Goal: Information Seeking & Learning: Check status

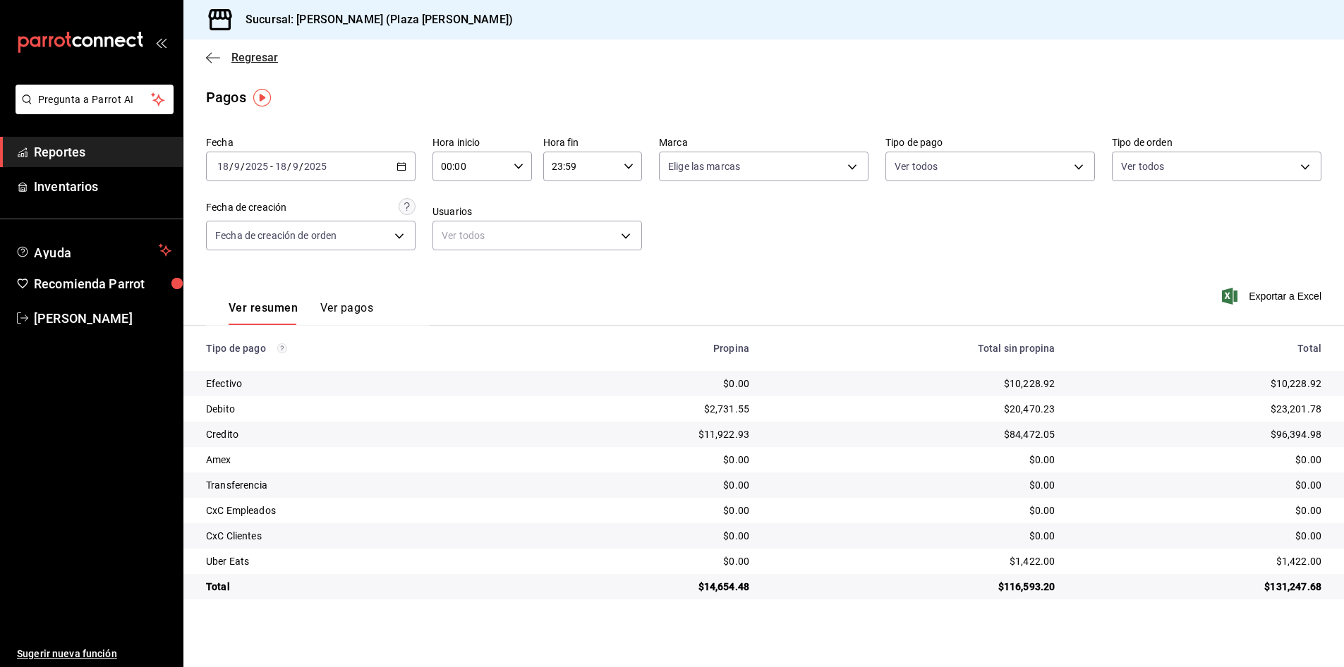
click at [236, 61] on span "Regresar" at bounding box center [254, 57] width 47 height 13
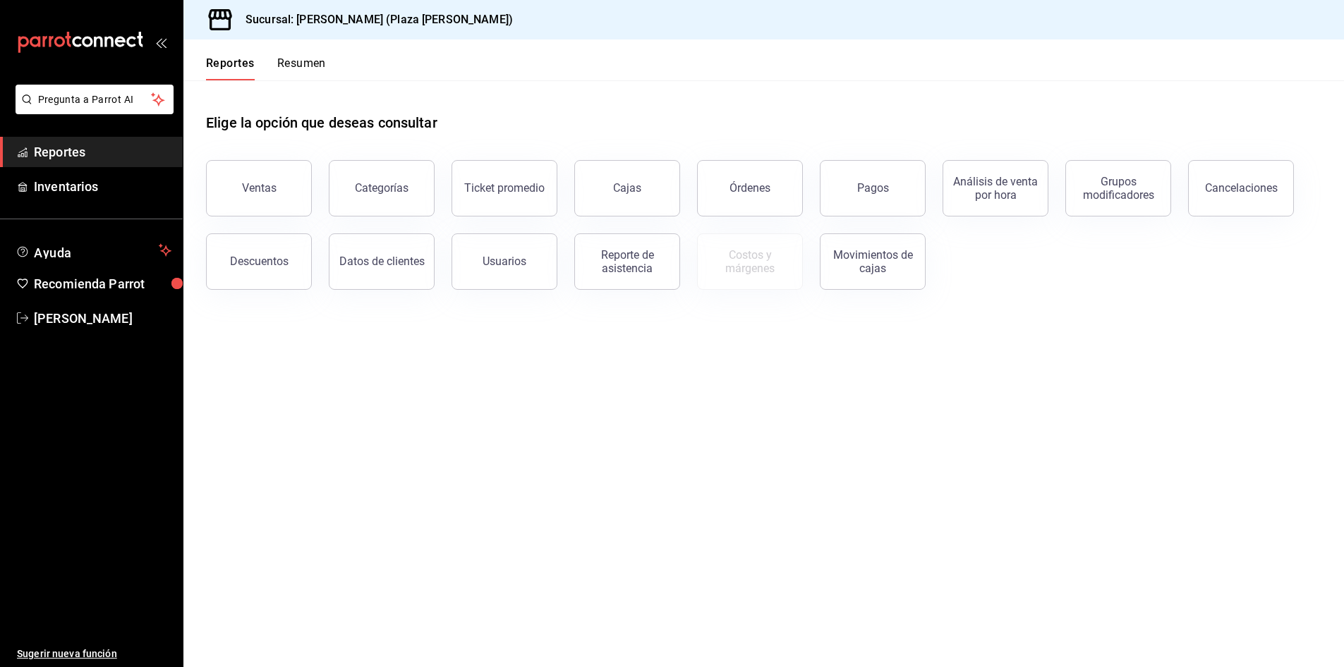
click at [295, 57] on button "Resumen" at bounding box center [301, 68] width 49 height 24
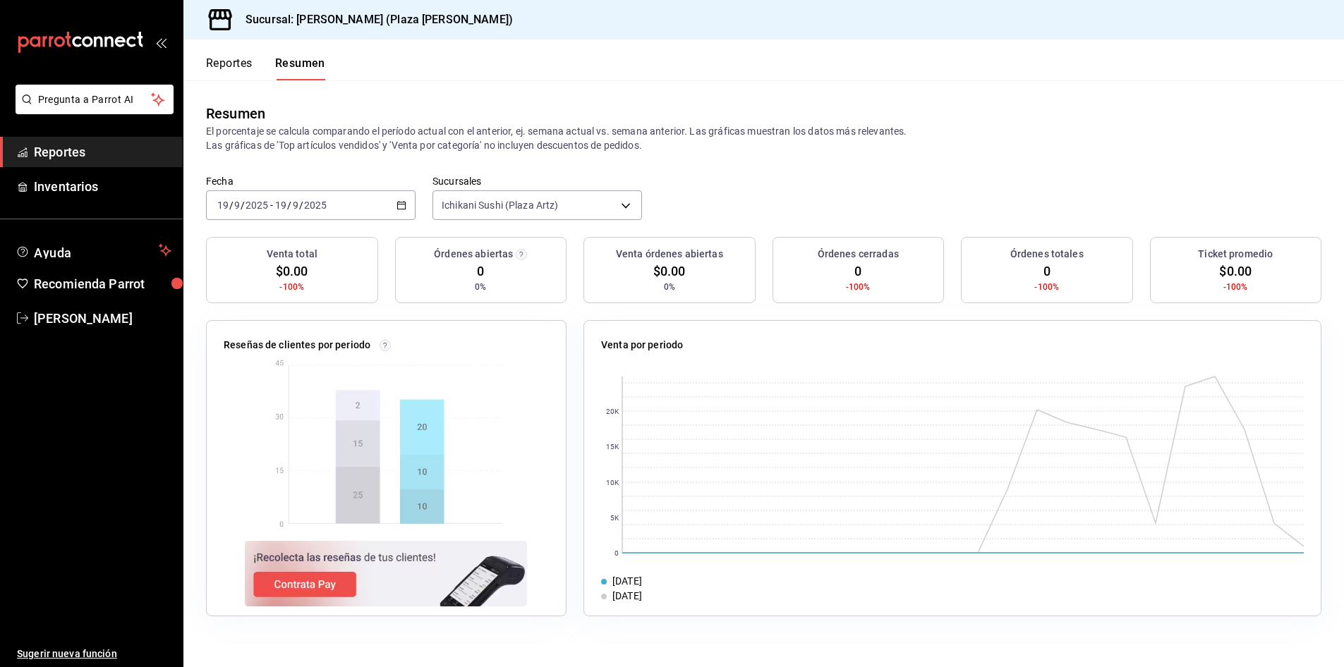
click at [401, 206] on icon "button" at bounding box center [401, 205] width 10 height 10
click at [265, 413] on span "Rango de fechas" at bounding box center [272, 406] width 109 height 15
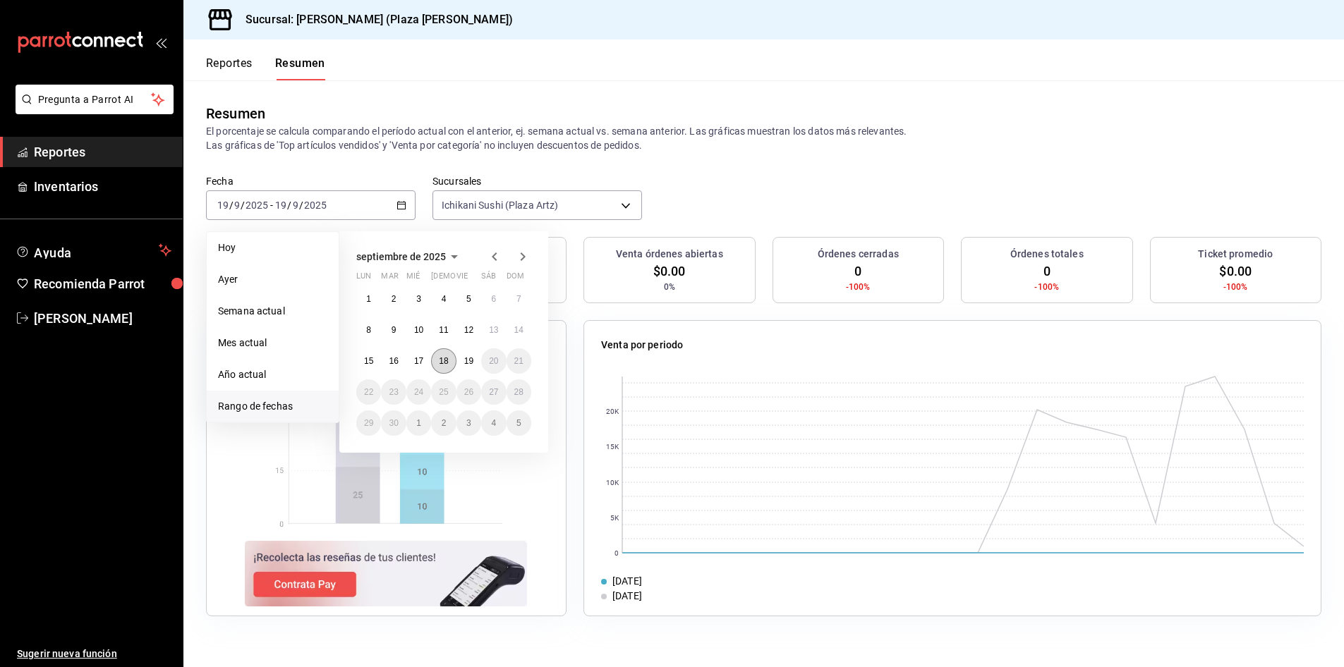
click at [447, 360] on abbr "18" at bounding box center [443, 361] width 9 height 10
click at [464, 358] on abbr "19" at bounding box center [468, 361] width 9 height 10
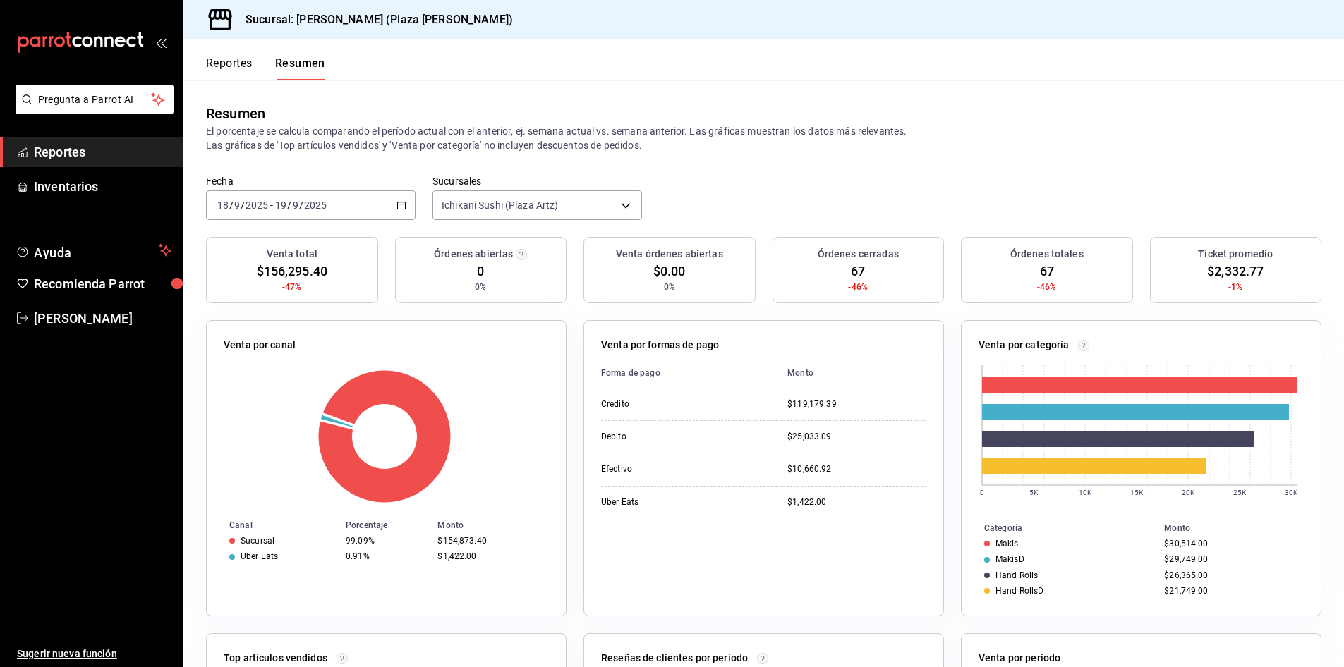
click at [145, 153] on span "Reportes" at bounding box center [103, 152] width 138 height 19
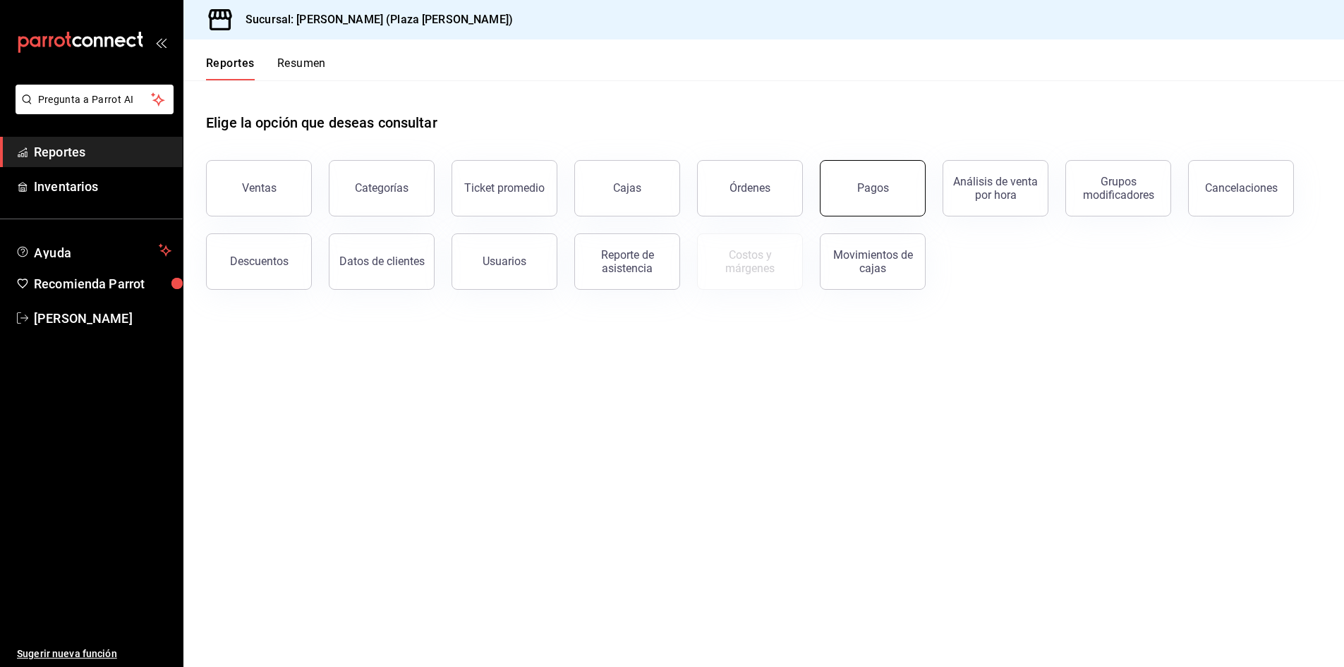
click at [874, 176] on button "Pagos" at bounding box center [873, 188] width 106 height 56
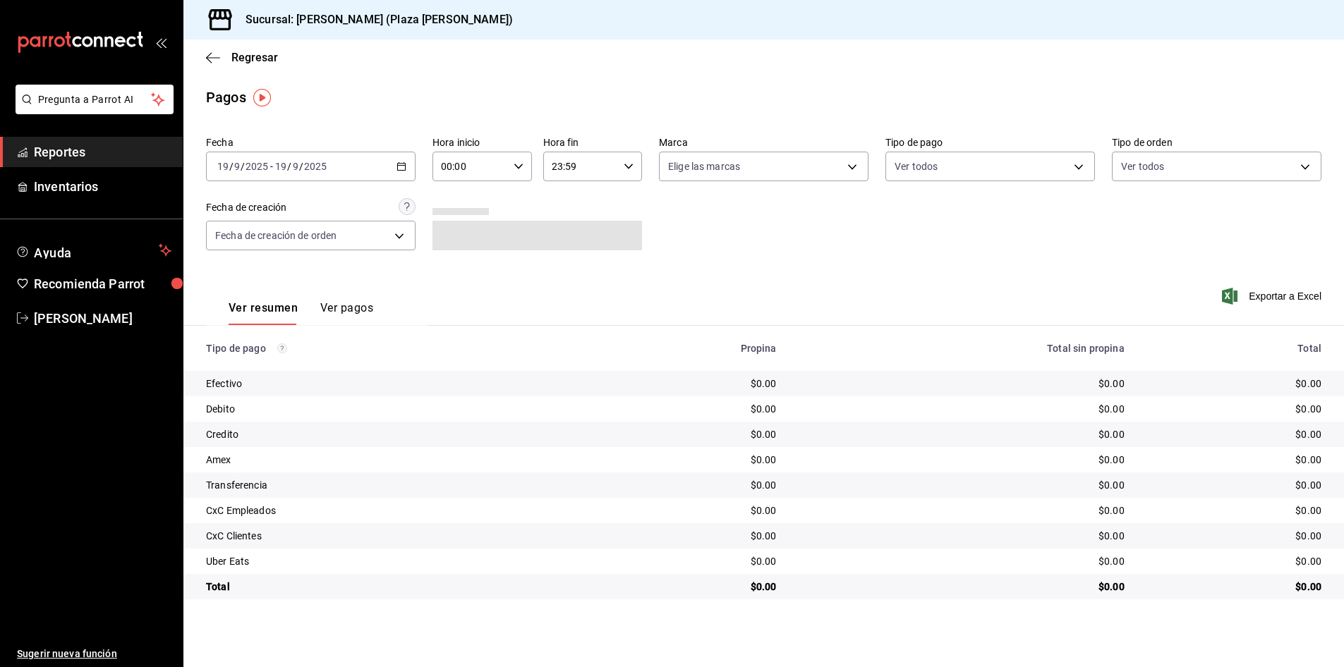
click at [400, 163] on icon "button" at bounding box center [401, 167] width 10 height 10
click at [284, 368] on span "Rango de fechas" at bounding box center [272, 367] width 109 height 15
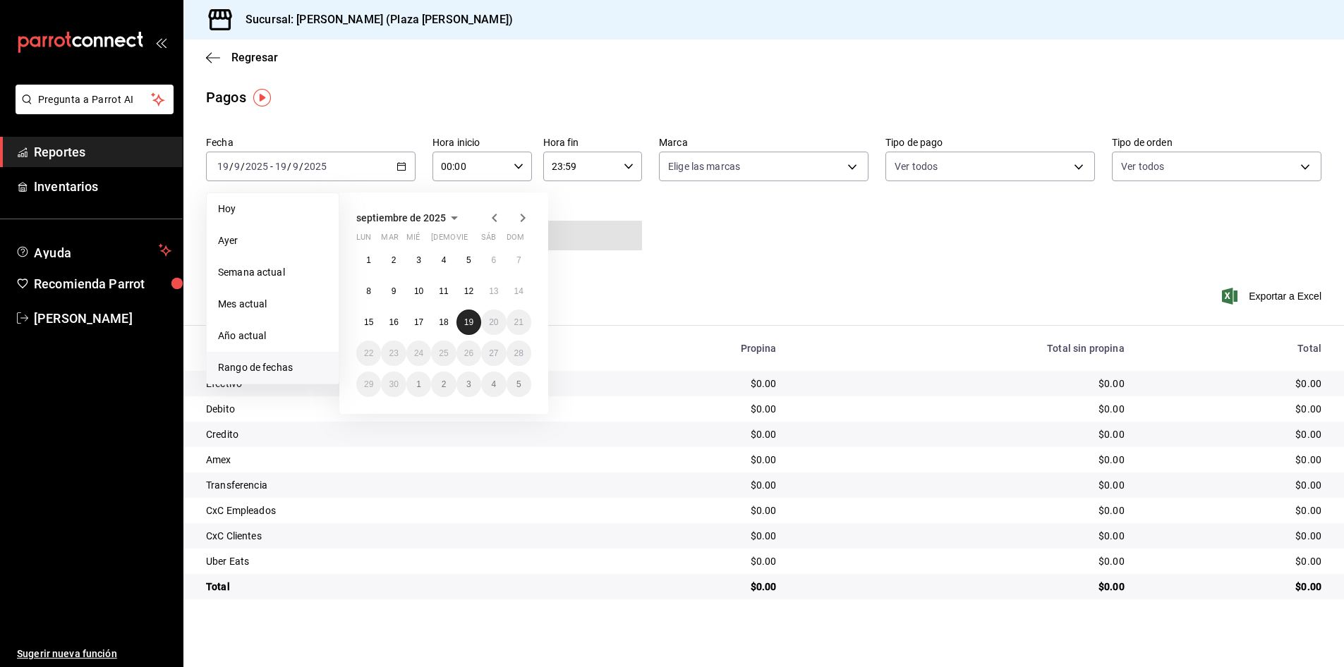
drag, startPoint x: 463, startPoint y: 319, endPoint x: 474, endPoint y: 315, distance: 11.4
click at [464, 318] on abbr "19" at bounding box center [468, 322] width 9 height 10
click at [444, 325] on abbr "18" at bounding box center [443, 322] width 9 height 10
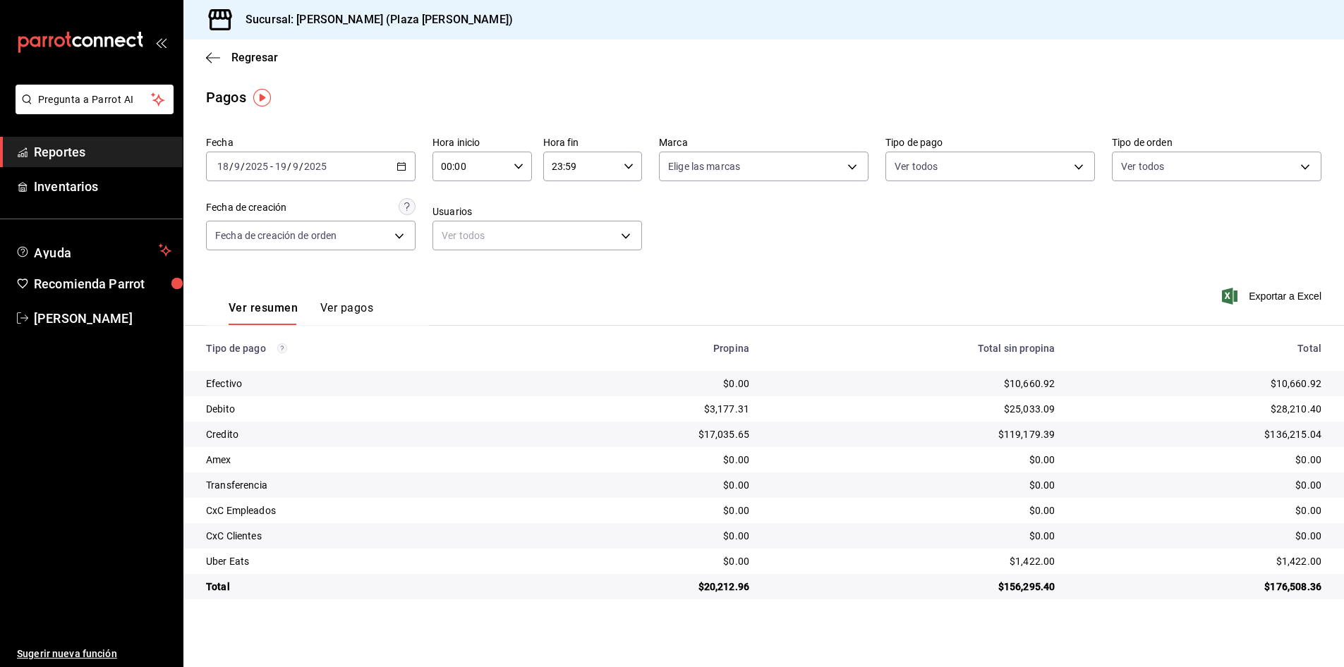
click at [65, 150] on span "Reportes" at bounding box center [103, 152] width 138 height 19
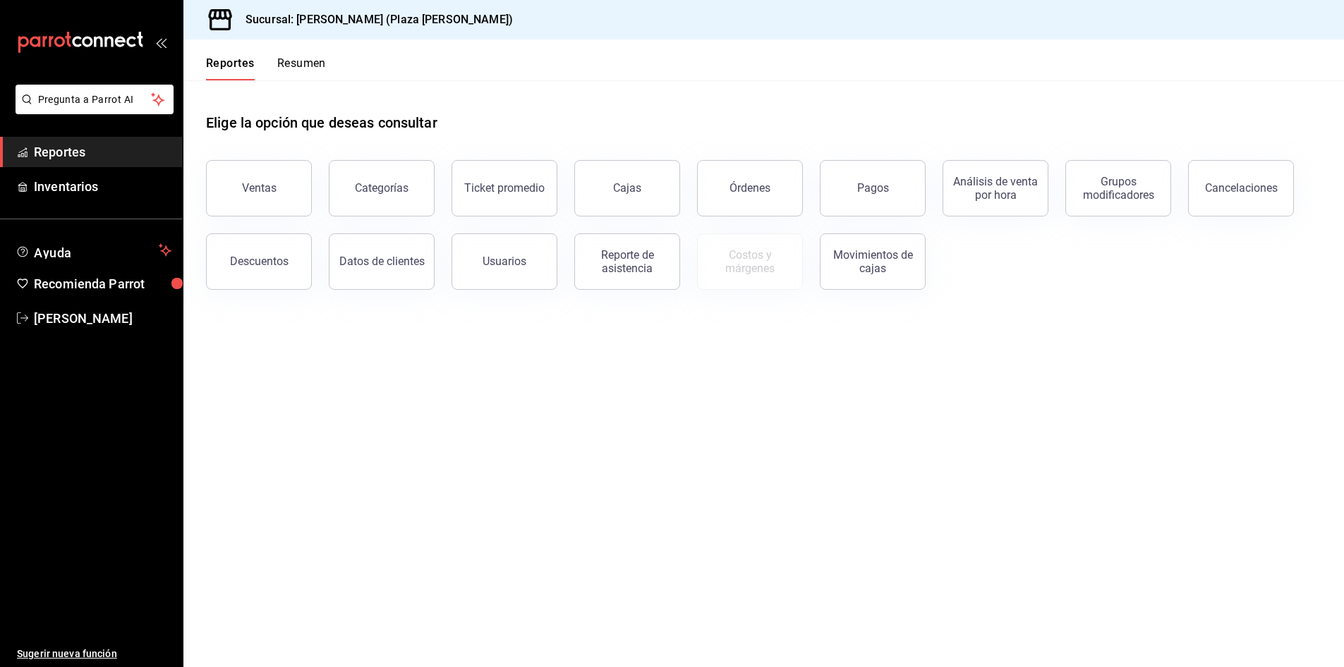
click at [73, 140] on link "Reportes" at bounding box center [91, 152] width 183 height 30
click at [228, 176] on button "Ventas" at bounding box center [259, 188] width 106 height 56
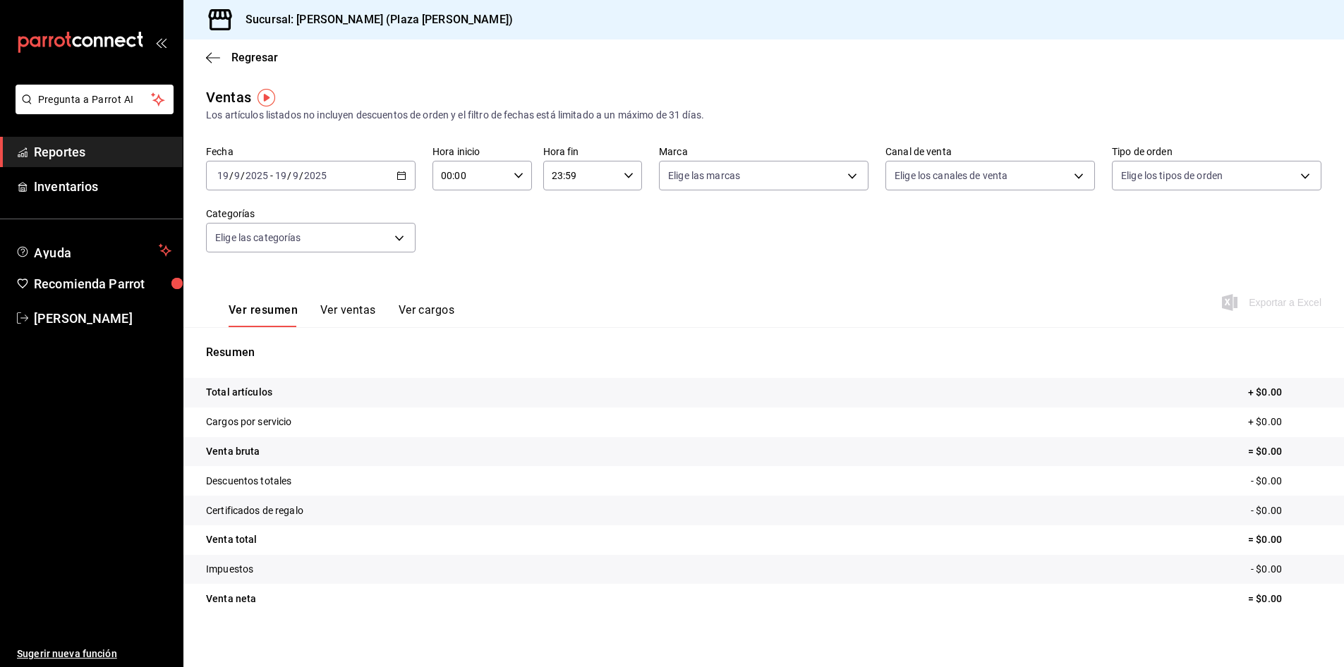
click at [397, 176] on \(Stroke\) "button" at bounding box center [401, 176] width 8 height 8
click at [287, 224] on span "Hoy" at bounding box center [272, 218] width 109 height 15
click at [371, 169] on div "2025-09-19 19 / 9 / 2025 - 2025-09-19 19 / 9 / 2025" at bounding box center [311, 176] width 210 height 30
click at [298, 247] on span "Ayer" at bounding box center [272, 250] width 109 height 15
click at [442, 310] on button "Ver cargos" at bounding box center [427, 315] width 56 height 24
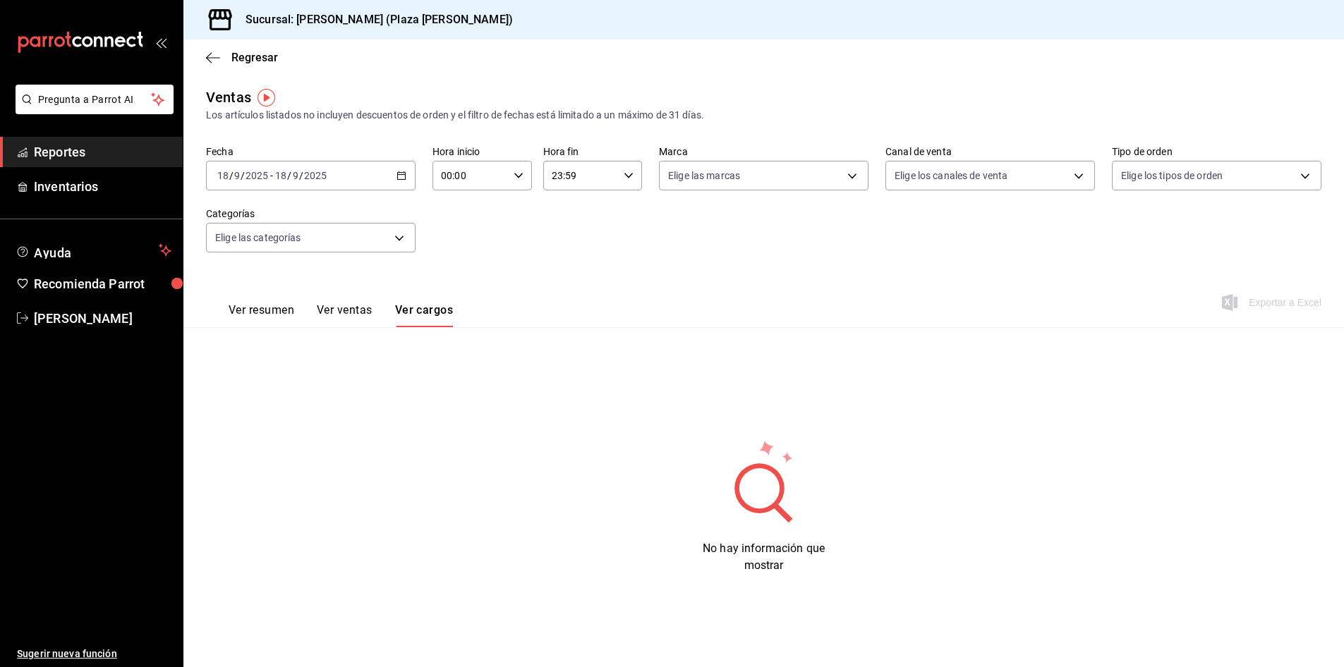
click at [382, 314] on div "Ver resumen Ver ventas Ver cargos" at bounding box center [341, 315] width 224 height 24
click at [359, 316] on button "Ver ventas" at bounding box center [345, 315] width 56 height 24
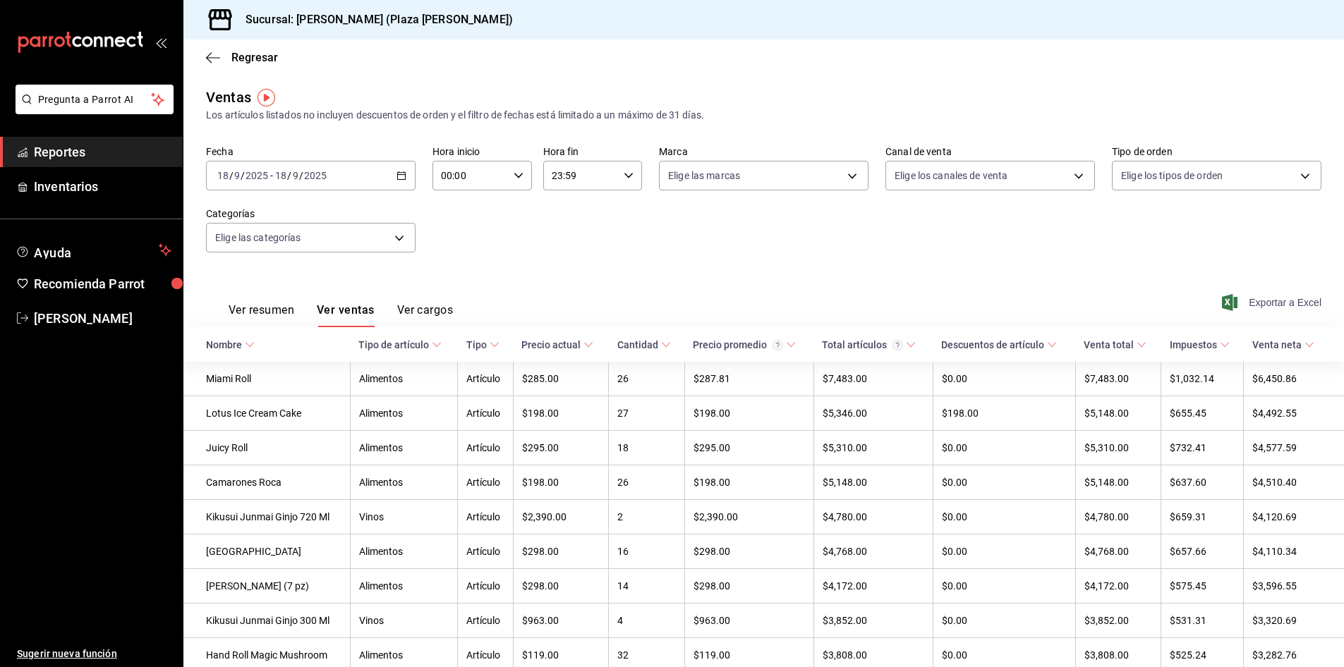
click at [1243, 299] on span "Exportar a Excel" at bounding box center [1273, 302] width 97 height 17
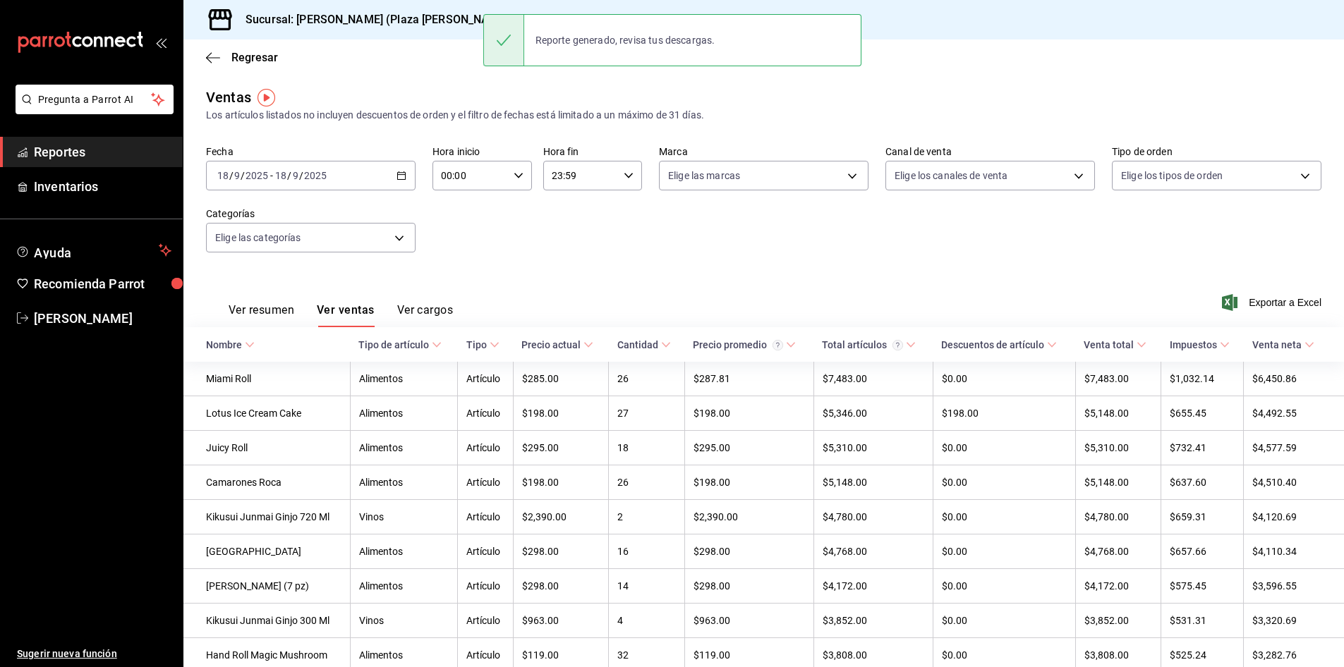
drag, startPoint x: 607, startPoint y: 265, endPoint x: 598, endPoint y: 264, distance: 9.9
click at [607, 265] on div "Fecha 2025-09-18 18 / 9 / 2025 - 2025-09-18 18 / 9 / 2025 Hora inicio 00:00 Hor…" at bounding box center [763, 207] width 1115 height 124
click at [65, 143] on span "Reportes" at bounding box center [103, 152] width 138 height 19
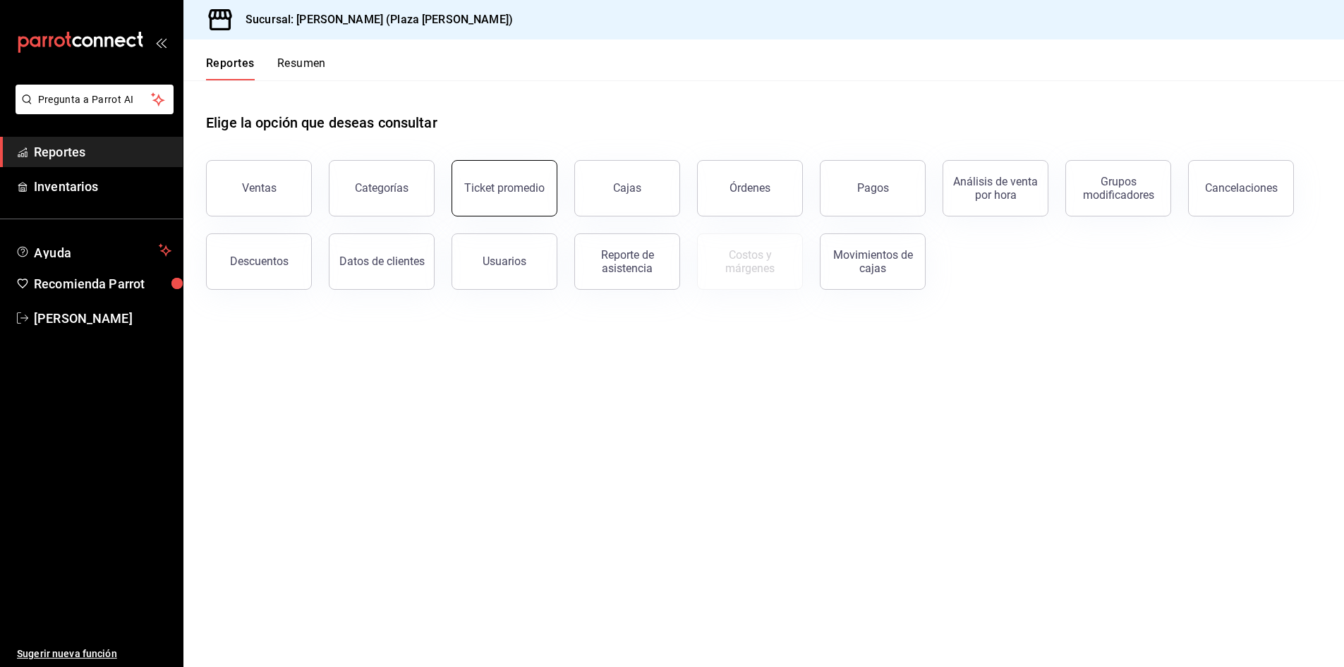
click at [471, 193] on div "Ticket promedio" at bounding box center [504, 187] width 80 height 13
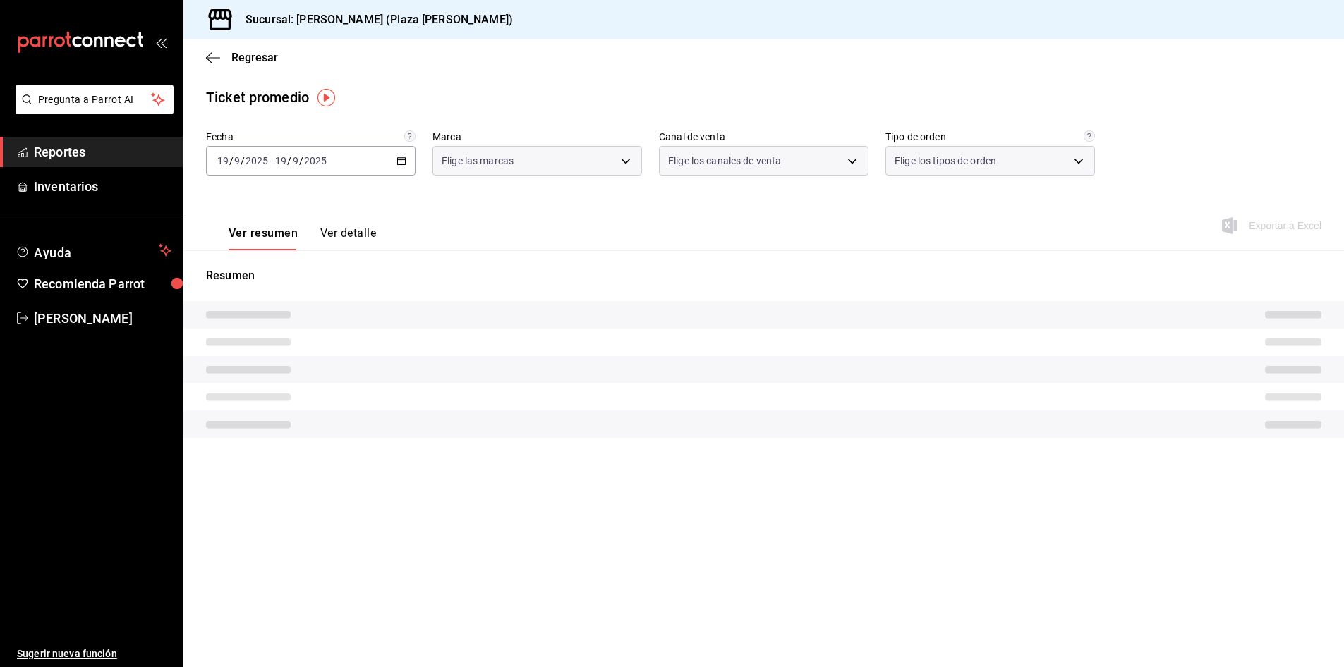
type input "abc0a998-24f3-49b9-87eb-b6f27766d4d5"
type input "PARROT,UBER_EATS,RAPPI,DIDI_FOOD,ONLINE"
type input "c62a6c8a-5deb-4e34-9cb3-511eee532814,EXTERNAL"
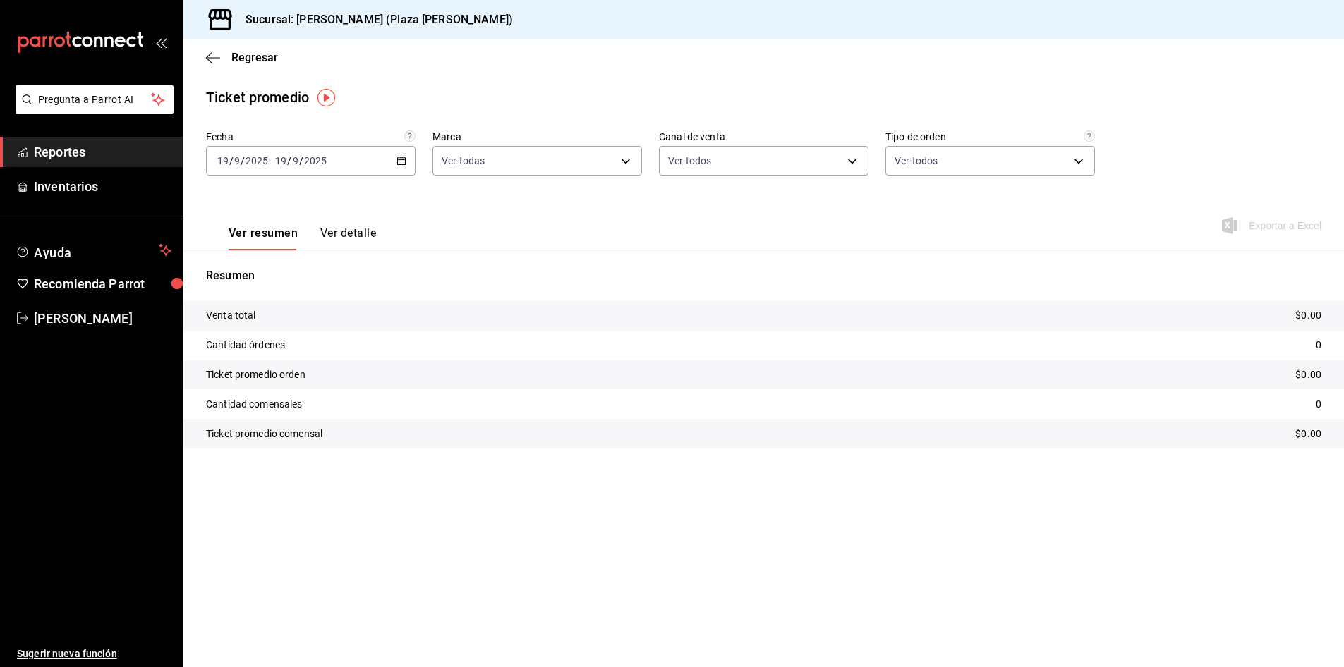
click at [337, 169] on div "2025-09-19 19 / 9 / 2025 - 2025-09-19 19 / 9 / 2025" at bounding box center [311, 161] width 210 height 30
click at [295, 219] on li "Ayer" at bounding box center [273, 235] width 132 height 32
click at [337, 238] on button "Ver detalle" at bounding box center [348, 238] width 56 height 24
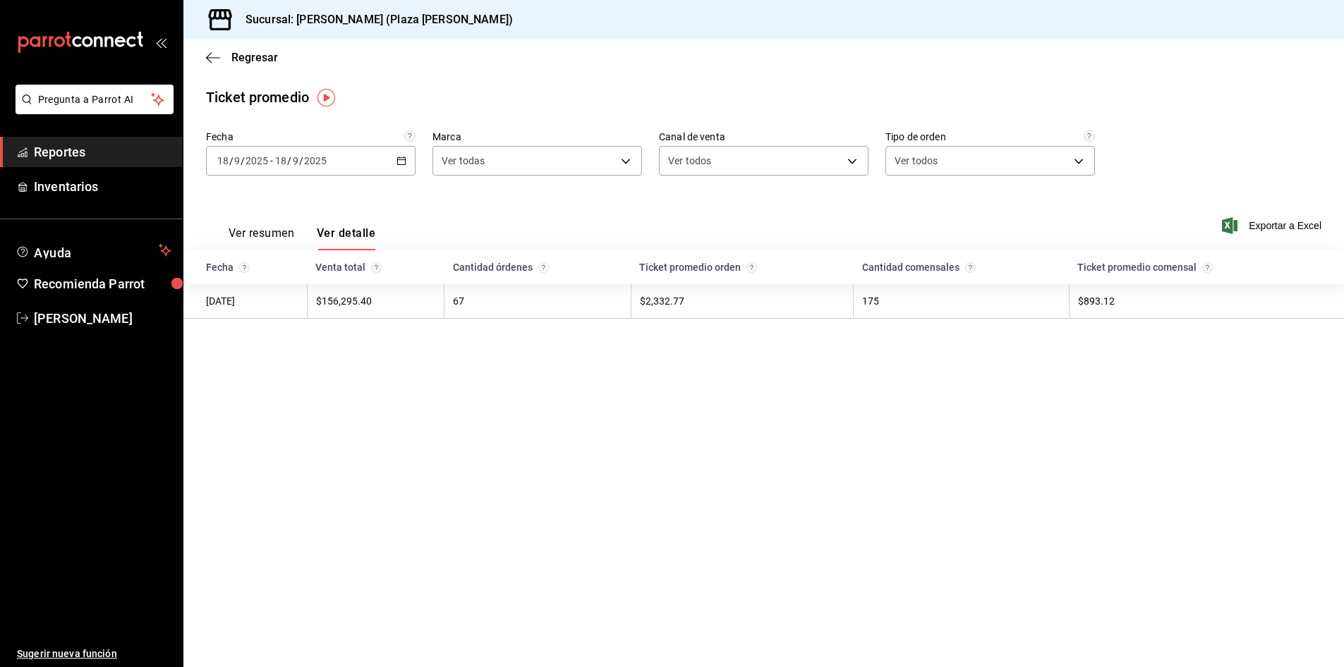
click at [933, 385] on main "Regresar Ticket promedio Fecha 2025-09-18 18 / 9 / 2025 - 2025-09-18 18 / 9 / 2…" at bounding box center [763, 354] width 1161 height 628
click at [845, 473] on main "Regresar Ticket promedio Fecha 2025-09-18 18 / 9 / 2025 - 2025-09-18 18 / 9 / 2…" at bounding box center [763, 354] width 1161 height 628
click at [65, 147] on span "Reportes" at bounding box center [103, 152] width 138 height 19
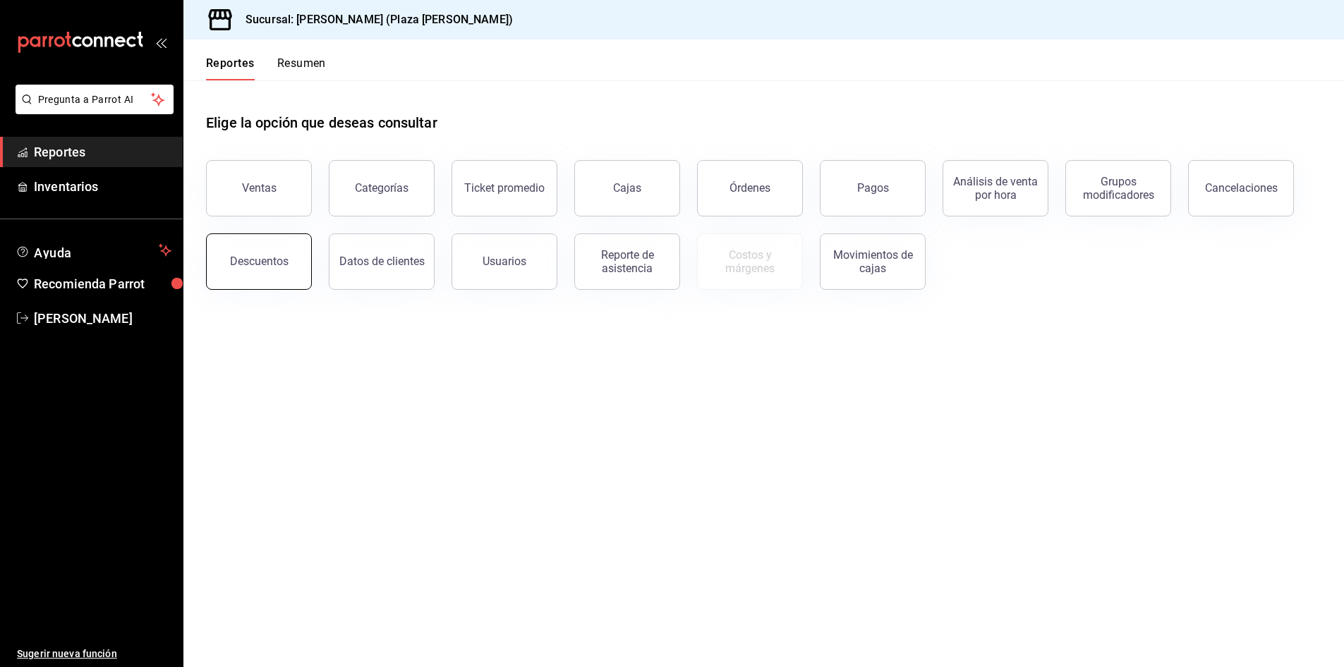
click at [284, 281] on button "Descuentos" at bounding box center [259, 262] width 106 height 56
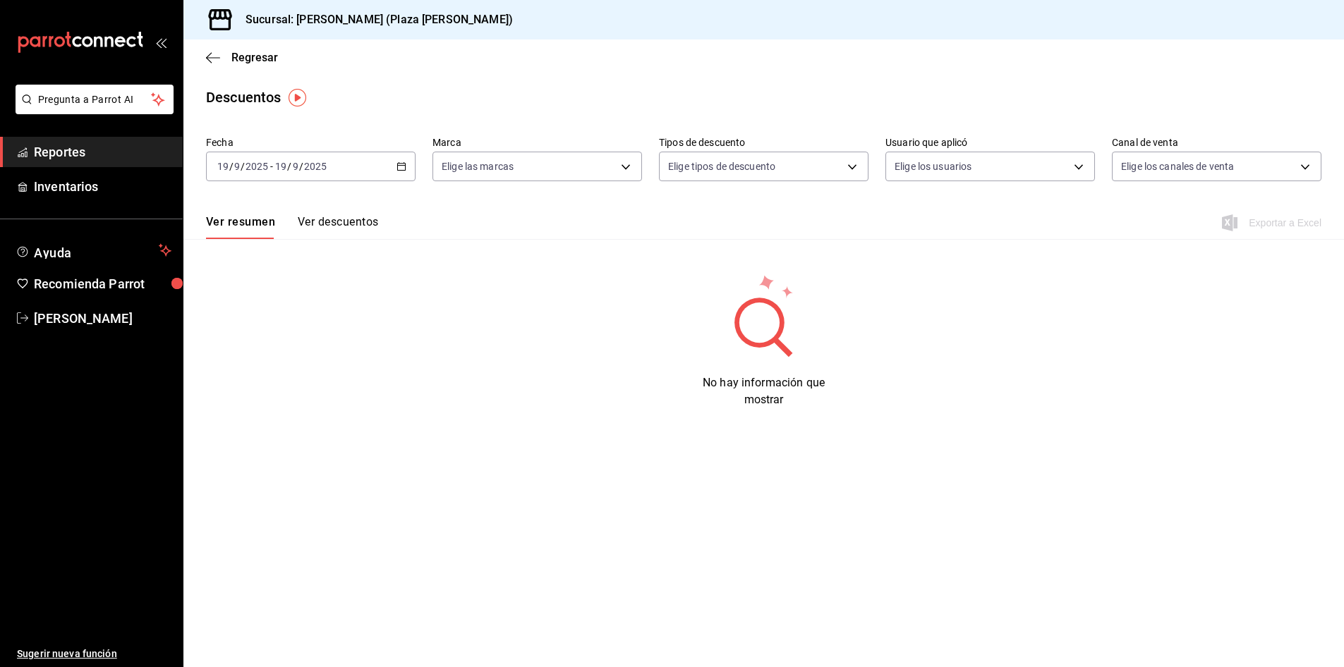
click at [298, 170] on input "9" at bounding box center [295, 166] width 7 height 11
click at [255, 225] on li "Ayer" at bounding box center [273, 241] width 132 height 32
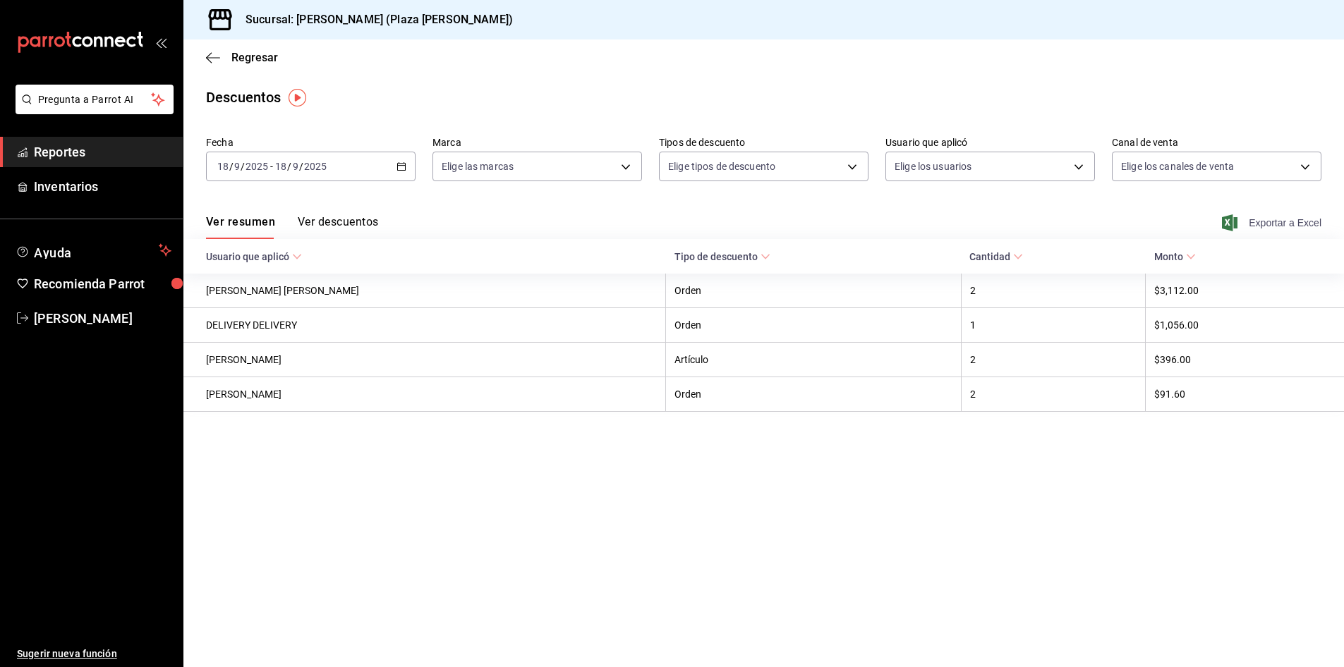
click at [1230, 219] on icon "button" at bounding box center [1230, 222] width 16 height 17
click at [764, 527] on main "Regresar Descuentos Fecha 2025-09-18 18 / 9 / 2025 - 2025-09-18 18 / 9 / 2025 M…" at bounding box center [763, 354] width 1161 height 628
click at [87, 159] on span "Reportes" at bounding box center [103, 152] width 138 height 19
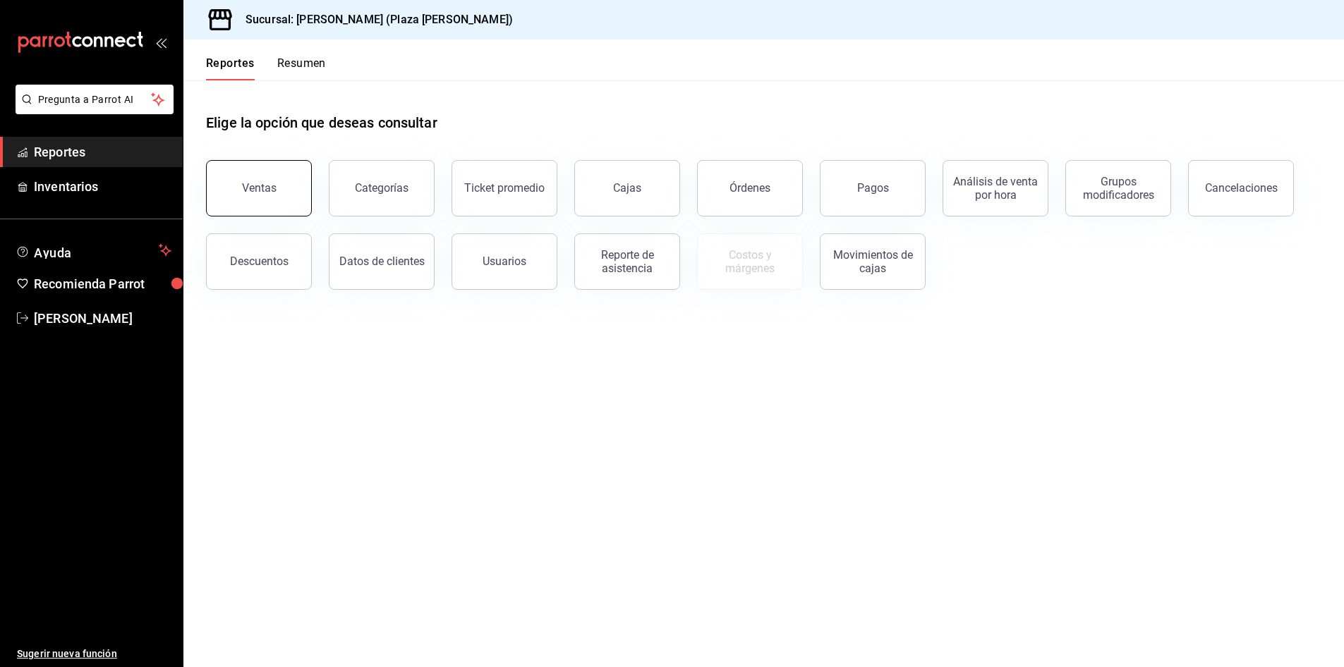
click at [289, 201] on button "Ventas" at bounding box center [259, 188] width 106 height 56
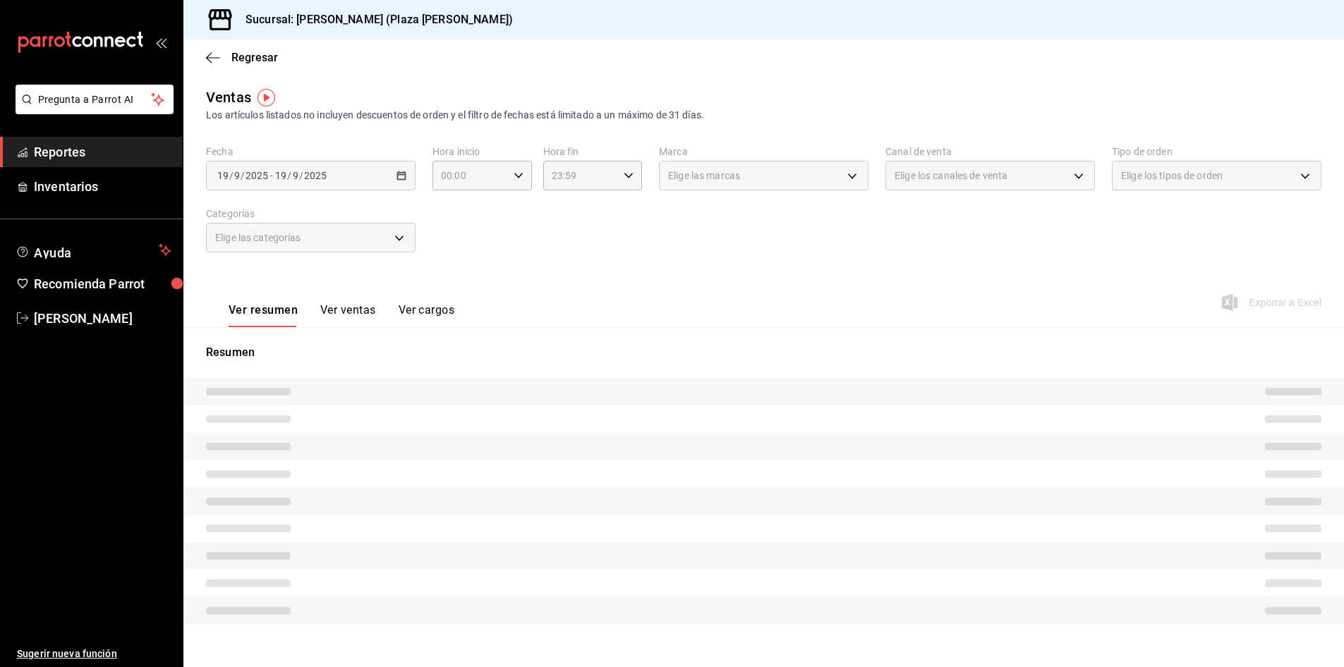
click at [290, 173] on span "/" at bounding box center [289, 175] width 4 height 11
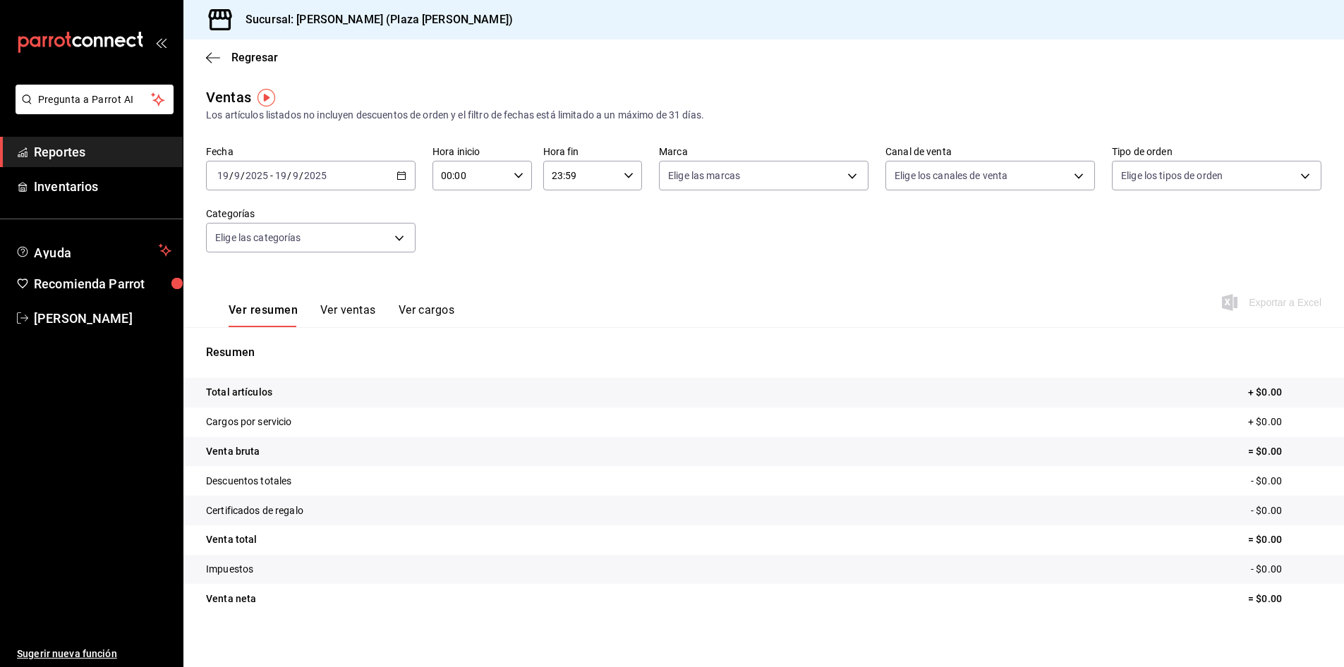
click at [411, 171] on div "2025-09-19 19 / 9 / 2025 - 2025-09-19 19 / 9 / 2025" at bounding box center [311, 176] width 210 height 30
click at [270, 243] on span "Ayer" at bounding box center [272, 250] width 109 height 15
click at [334, 313] on button "Ver ventas" at bounding box center [348, 315] width 56 height 24
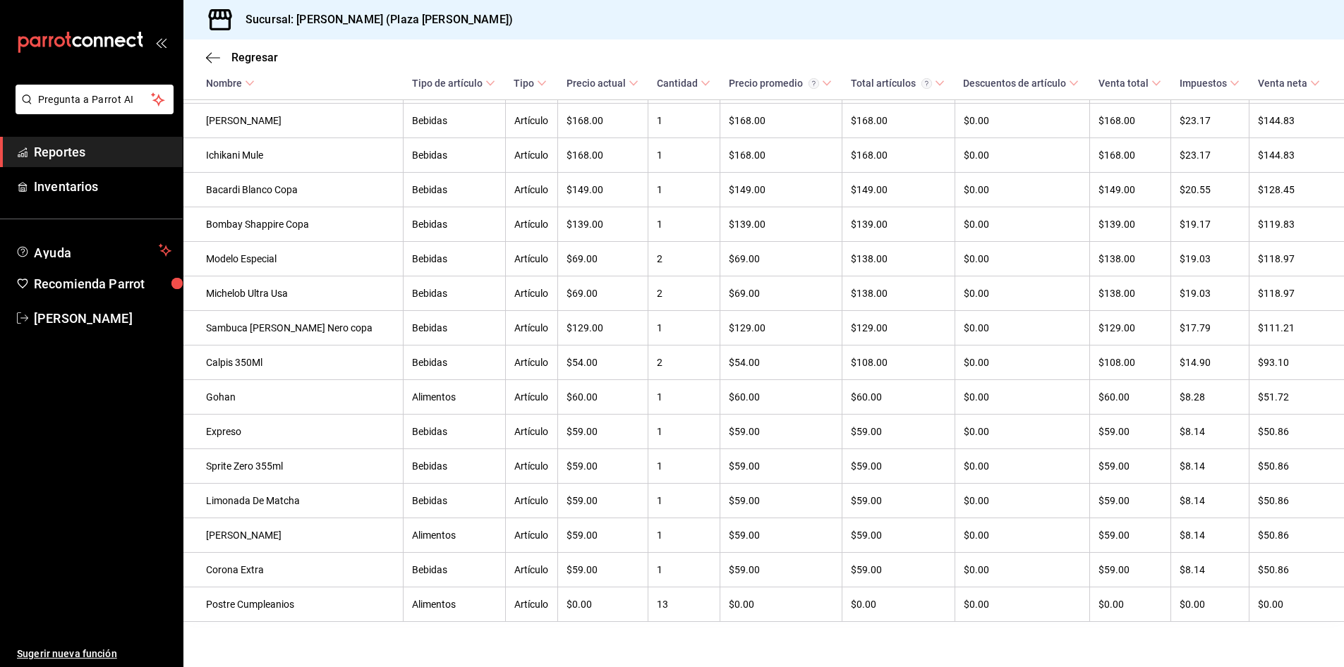
scroll to position [4599, 0]
